Goal: Transaction & Acquisition: Purchase product/service

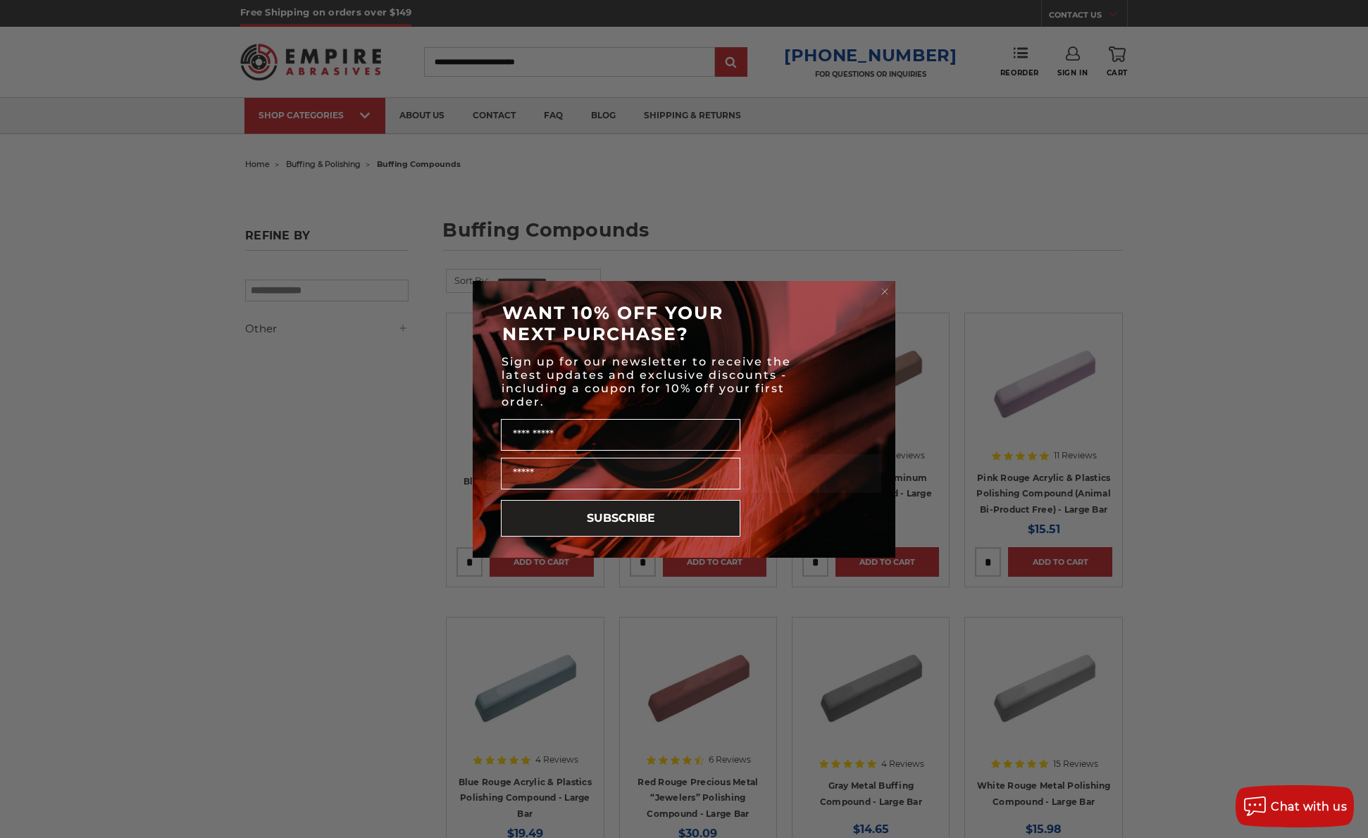
click at [229, 344] on div "Close dialog WANT 10% OFF YOUR NEXT PURCHASE? Sign up for our newsletter to rec…" at bounding box center [684, 419] width 1368 height 838
click at [887, 292] on icon "Close dialog" at bounding box center [885, 292] width 14 height 14
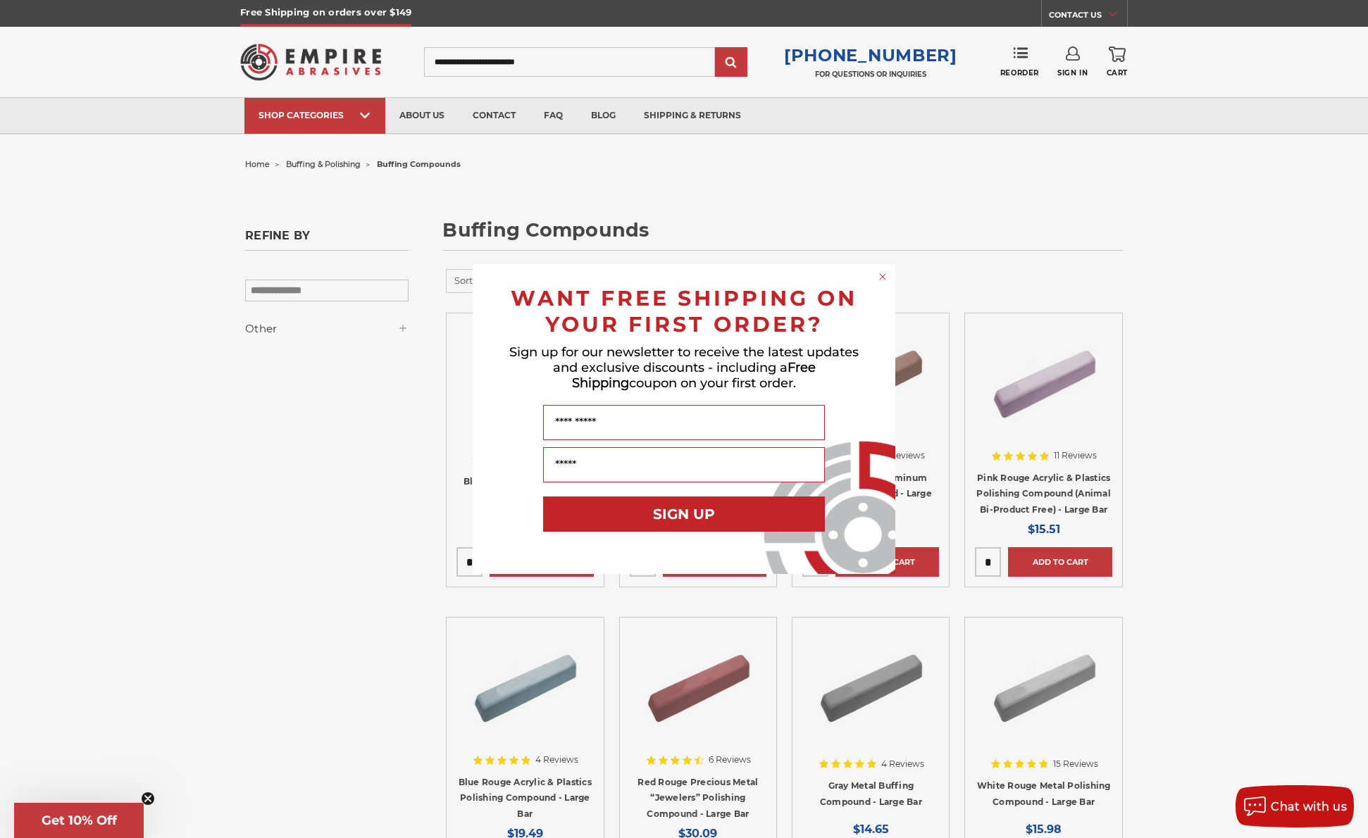
click at [881, 274] on circle "Close dialog" at bounding box center [882, 277] width 13 height 13
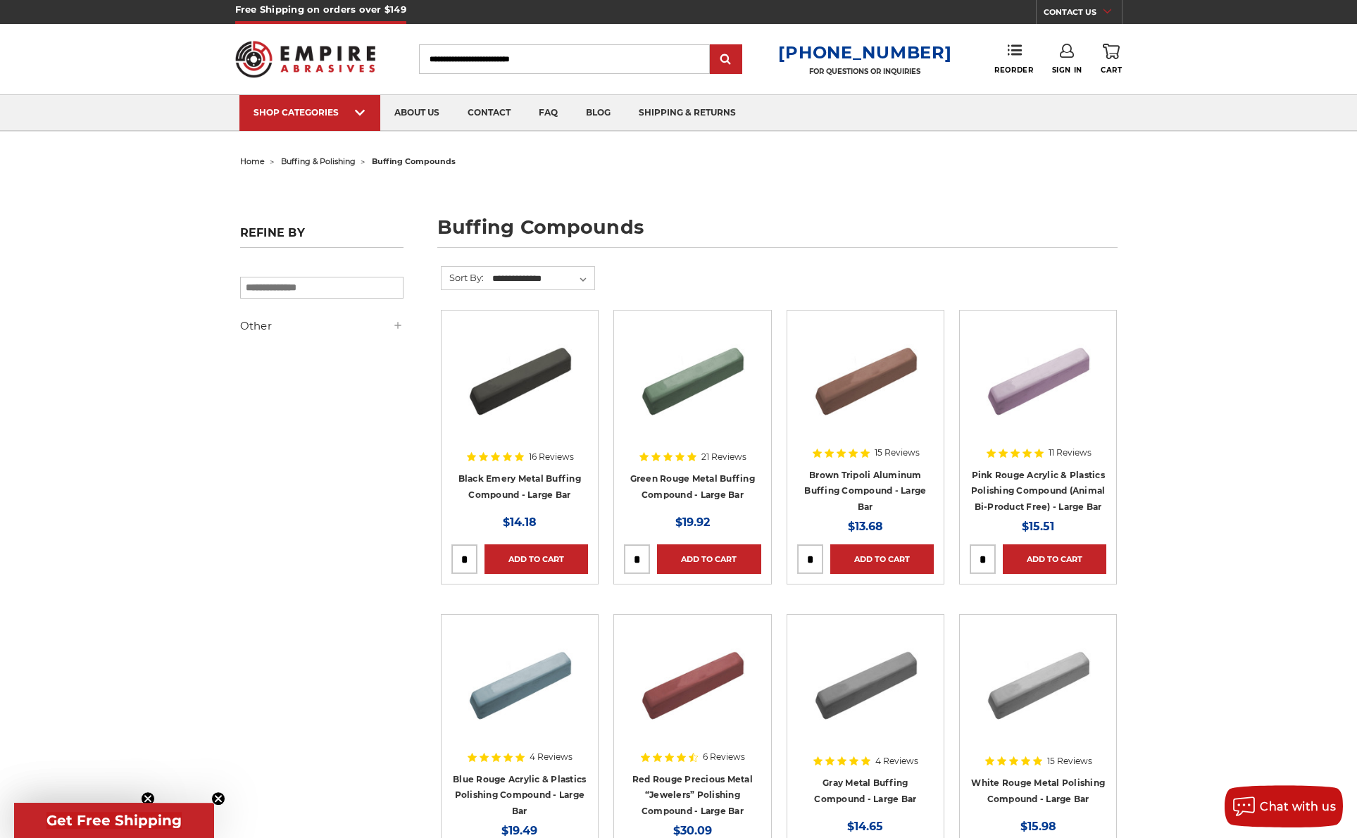
scroll to position [11, 0]
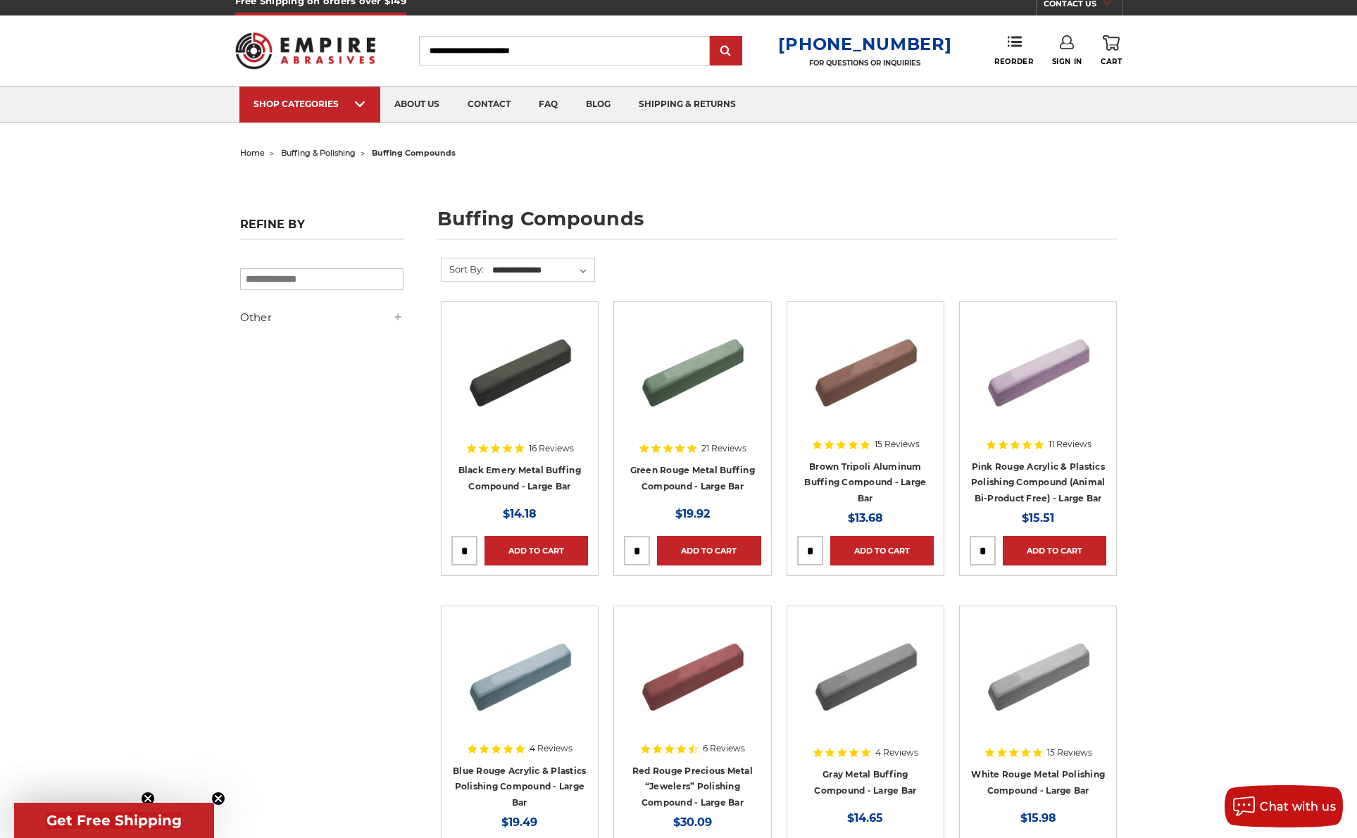
click at [876, 375] on img at bounding box center [865, 368] width 113 height 113
click at [511, 378] on img at bounding box center [520, 368] width 113 height 113
